Goal: Transaction & Acquisition: Purchase product/service

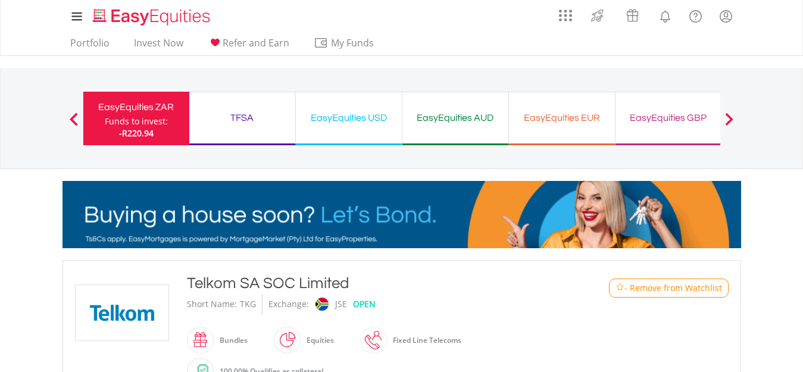
click at [167, 123] on div "EasyEquities ZAR Funds to invest: -R220.94" at bounding box center [136, 119] width 106 height 54
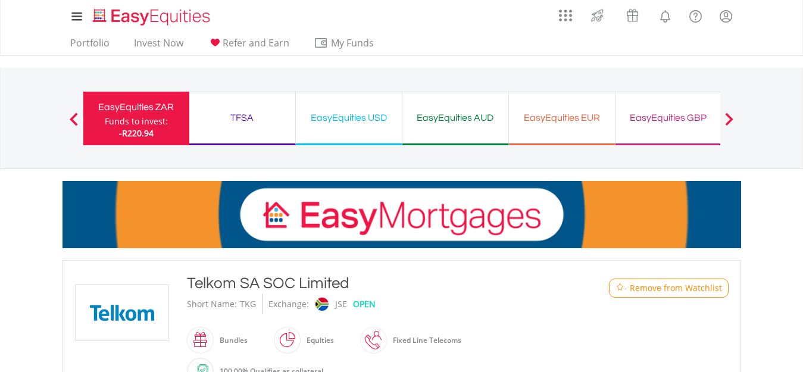
click at [167, 123] on div "EasyEquities ZAR Funds to invest: -R220.94" at bounding box center [136, 119] width 106 height 54
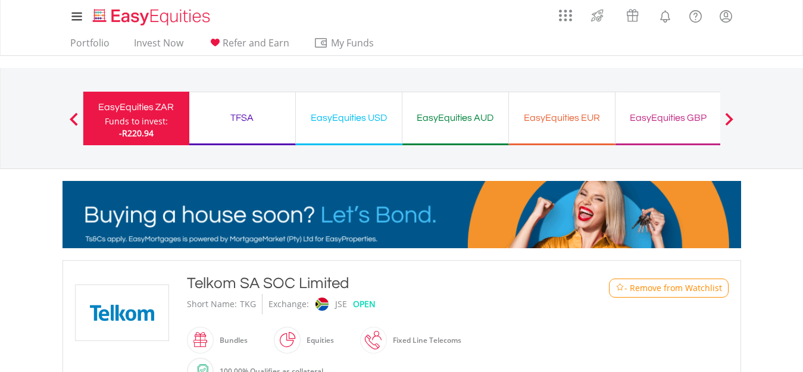
click at [167, 123] on div "EasyEquities ZAR Funds to invest: -R220.94" at bounding box center [136, 119] width 106 height 54
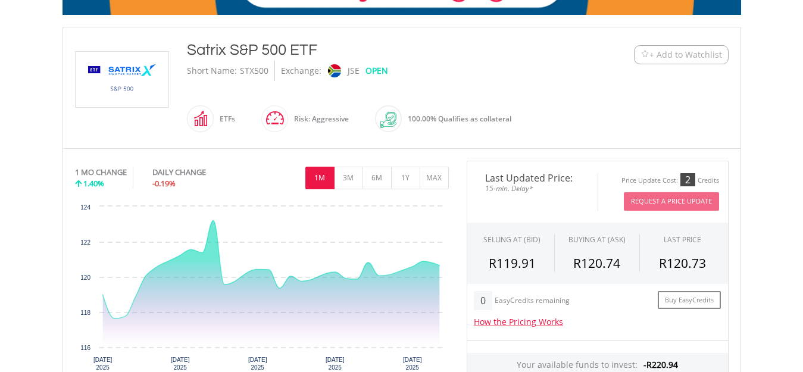
scroll to position [238, 0]
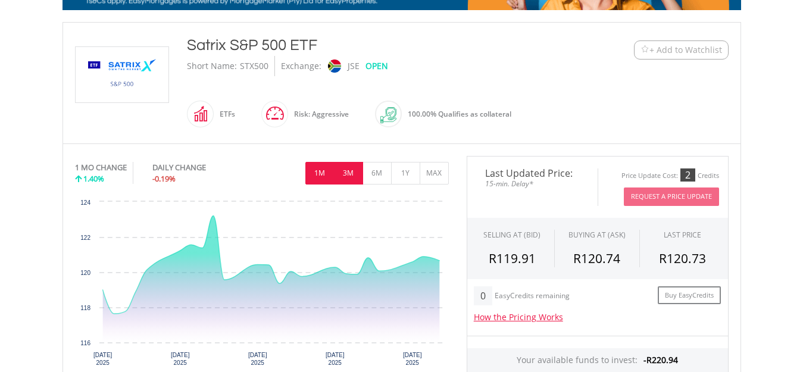
click at [355, 175] on button "3M" at bounding box center [348, 173] width 29 height 23
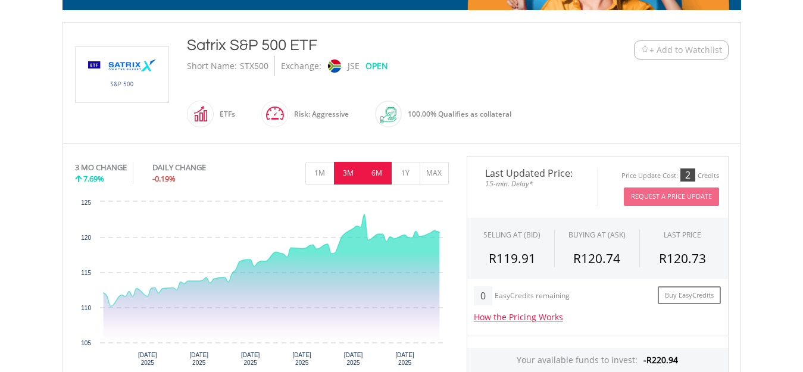
click at [374, 177] on button "6M" at bounding box center [376, 173] width 29 height 23
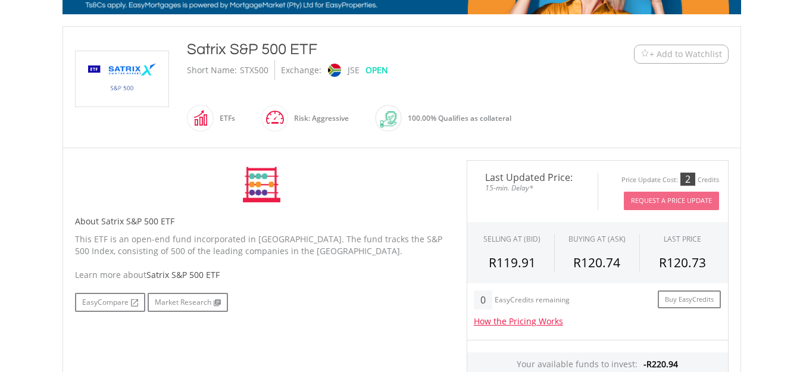
scroll to position [0, 0]
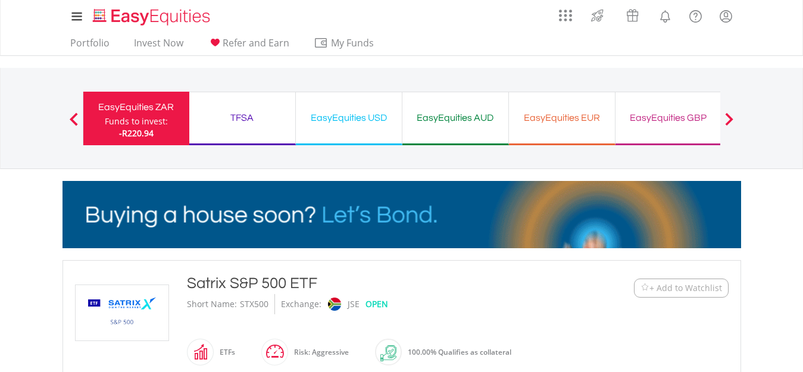
click at [121, 129] on span "-R220.94" at bounding box center [136, 132] width 35 height 11
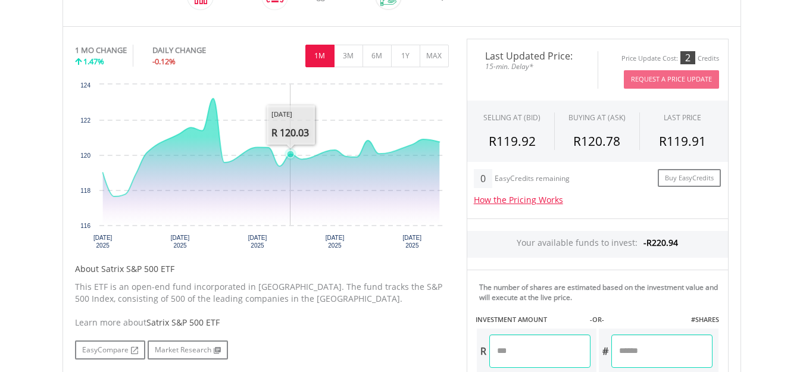
scroll to position [357, 0]
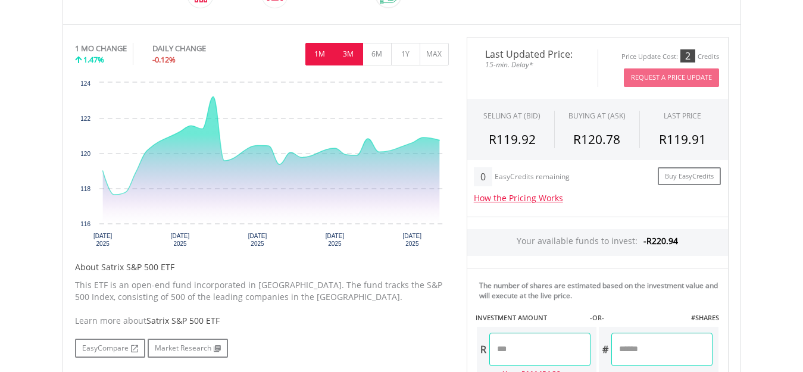
click at [349, 52] on button "3M" at bounding box center [348, 54] width 29 height 23
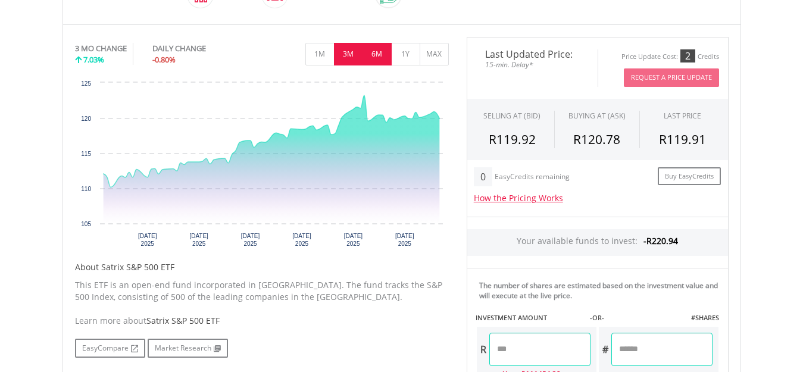
click at [374, 55] on button "6M" at bounding box center [376, 54] width 29 height 23
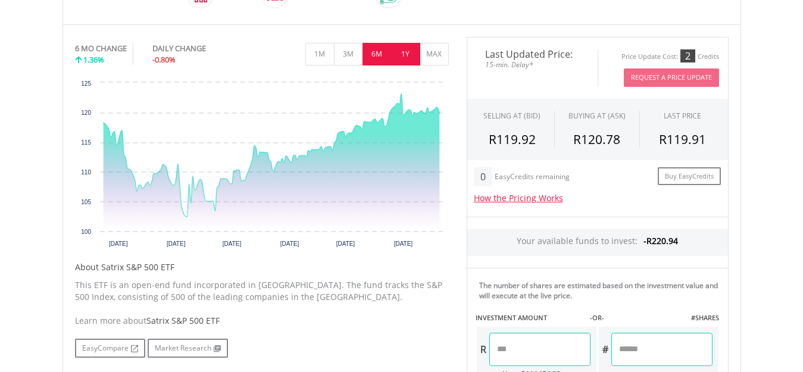
click at [412, 61] on button "1Y" at bounding box center [405, 54] width 29 height 23
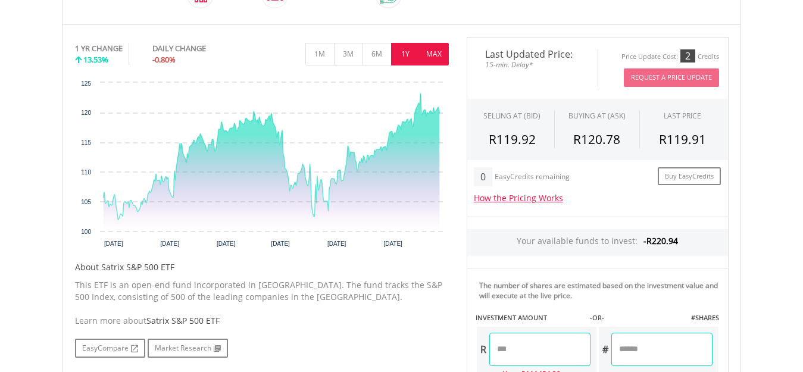
click at [431, 58] on button "MAX" at bounding box center [433, 54] width 29 height 23
